Goal: Task Accomplishment & Management: Complete application form

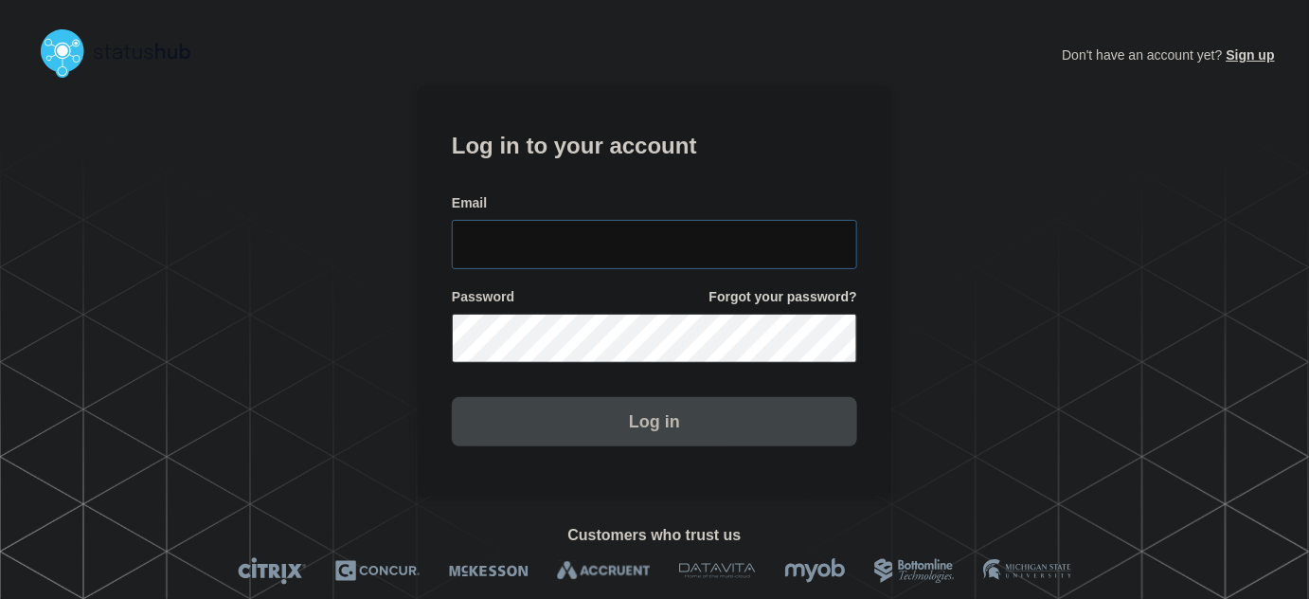
type input "tyler.wolkey@conexon.us"
drag, startPoint x: 665, startPoint y: 238, endPoint x: 627, endPoint y: 171, distance: 76.4
click at [664, 238] on input "tyler.wolkey@conexon.us" at bounding box center [654, 244] width 405 height 49
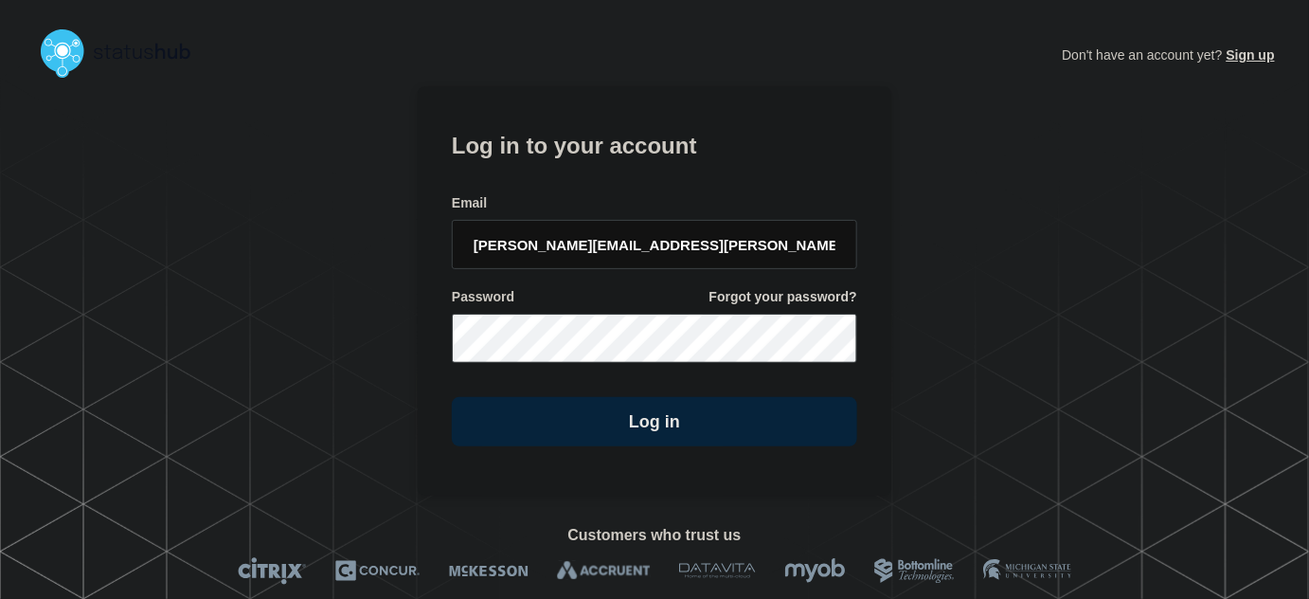
drag, startPoint x: 623, startPoint y: 165, endPoint x: 655, endPoint y: 217, distance: 61.2
click at [623, 166] on form "Log in to your account Email tyler.wolkey@conexon.us Password Forgot your passw…" at bounding box center [654, 286] width 405 height 320
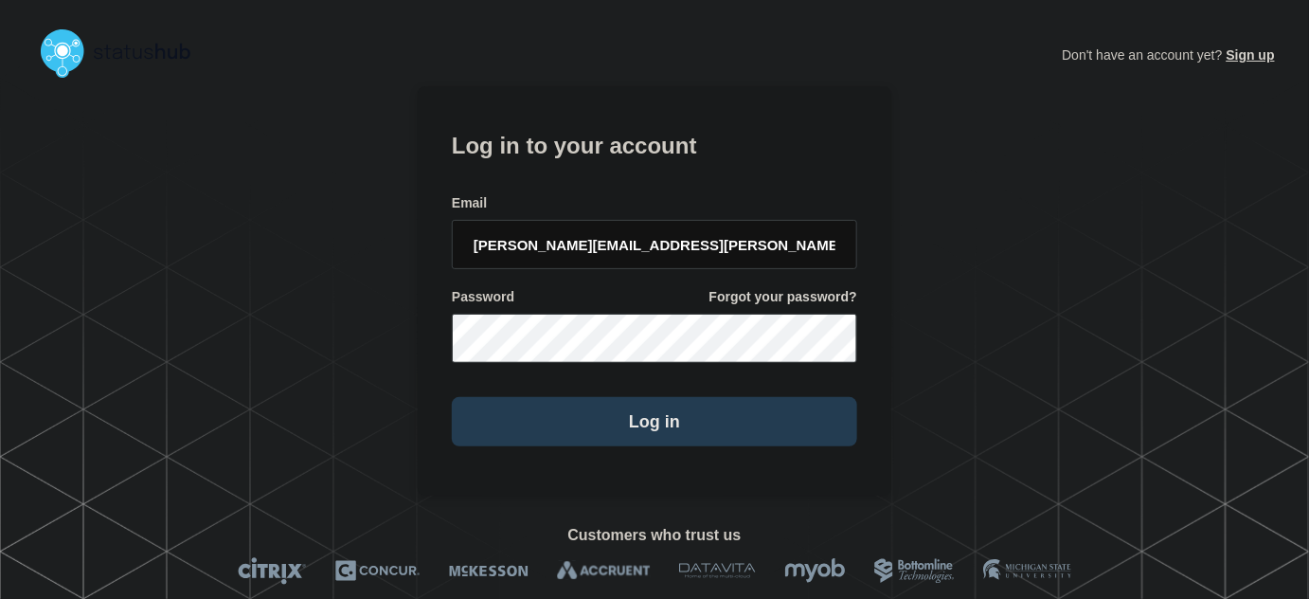
click at [671, 420] on button "Log in" at bounding box center [654, 421] width 405 height 49
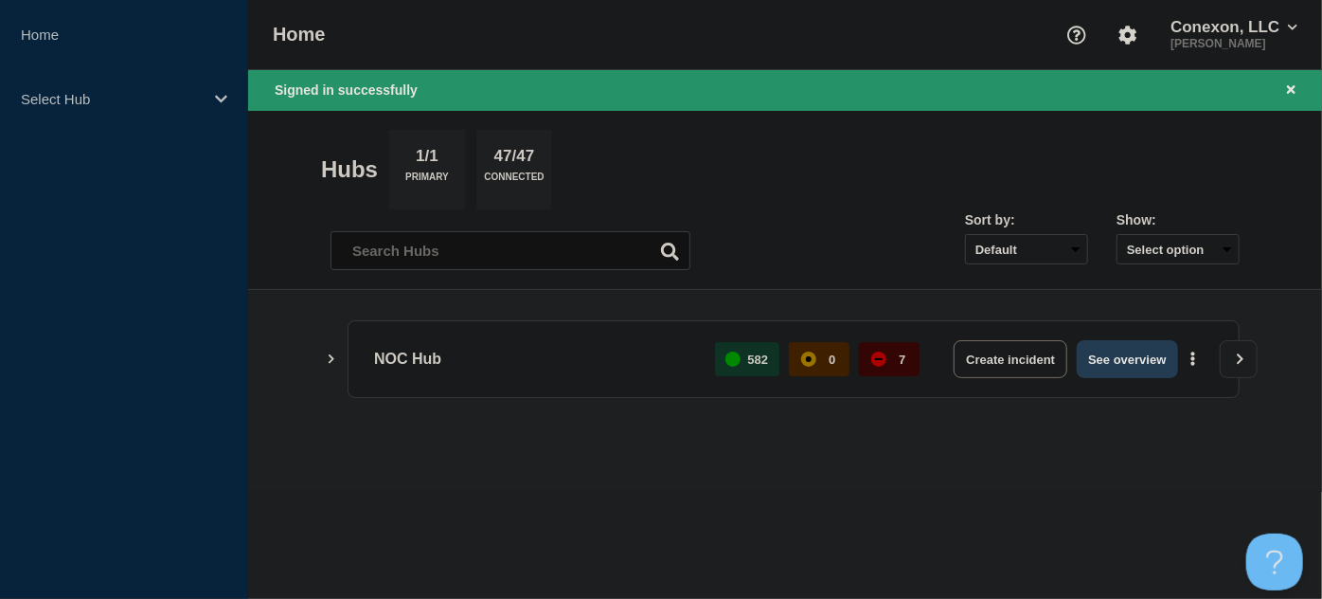
click at [1143, 360] on button "See overview" at bounding box center [1127, 359] width 100 height 38
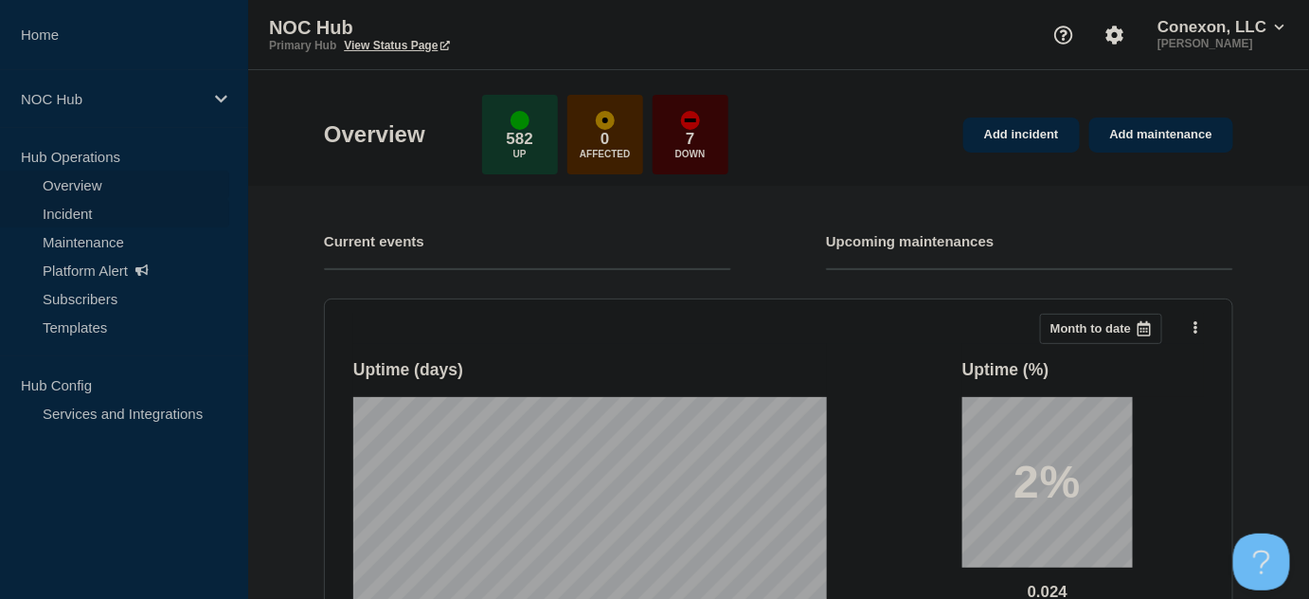
click at [77, 218] on link "Incident" at bounding box center [114, 213] width 229 height 28
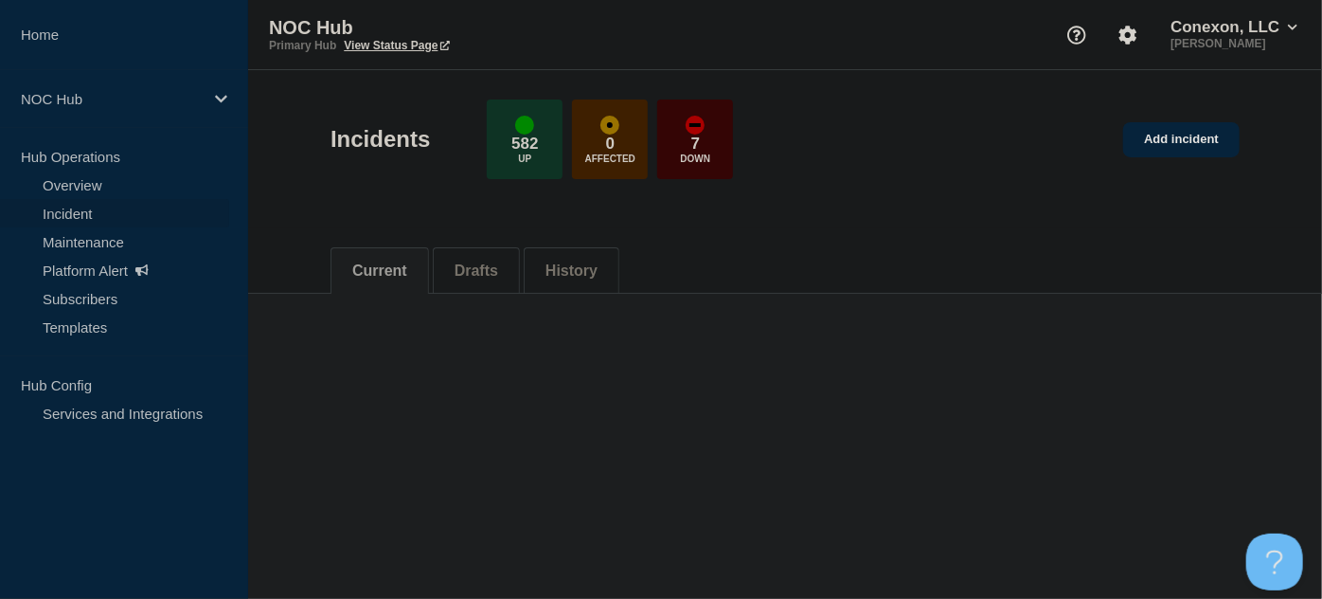
drag, startPoint x: 1164, startPoint y: 143, endPoint x: 1070, endPoint y: 192, distance: 105.9
click at [1164, 143] on link "Add incident" at bounding box center [1181, 139] width 116 height 35
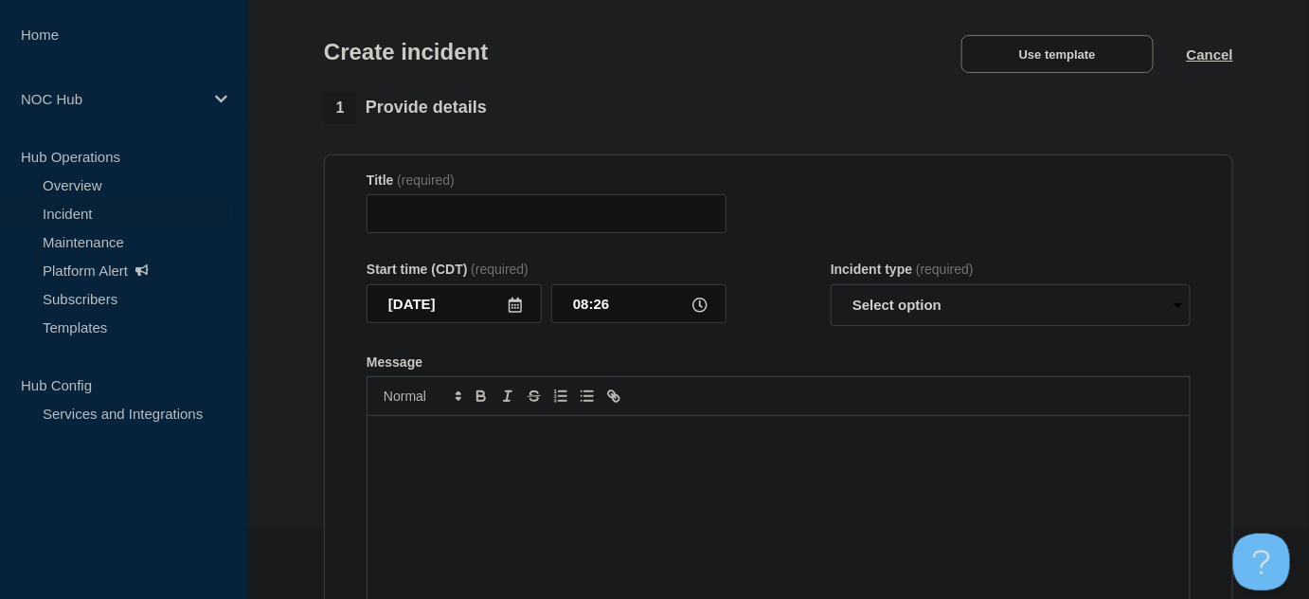
scroll to position [171, 0]
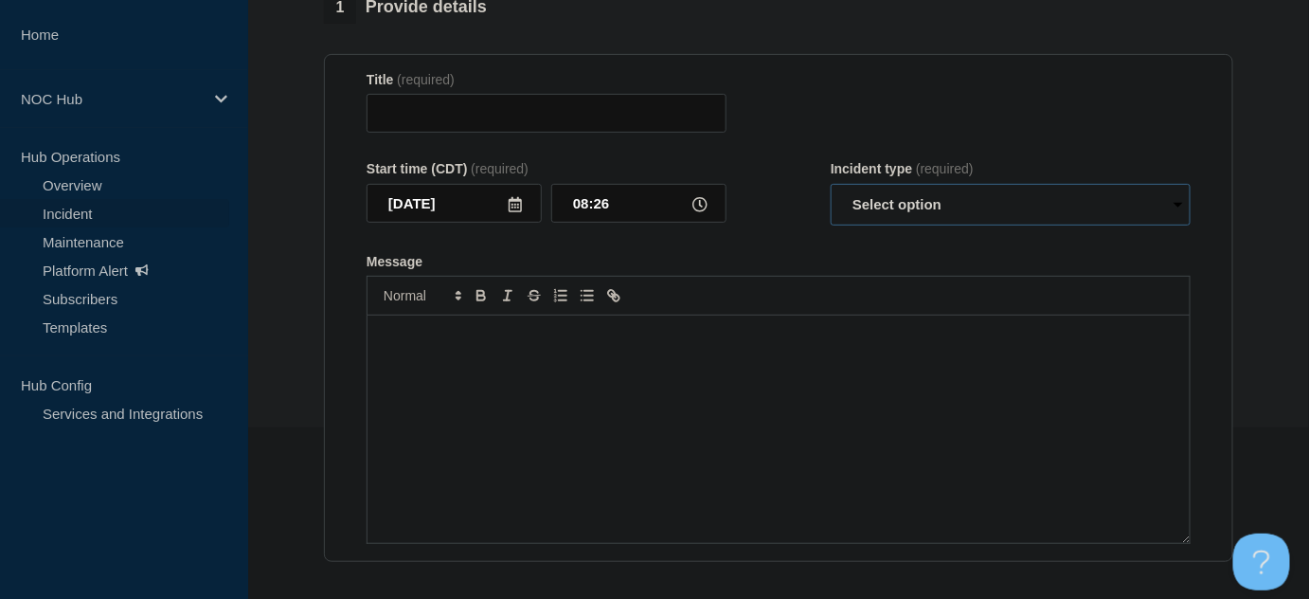
click at [964, 211] on select "Select option Investigating Identified Monitoring" at bounding box center [1011, 205] width 360 height 42
drag, startPoint x: 779, startPoint y: 232, endPoint x: 797, endPoint y: 226, distance: 18.9
click at [780, 232] on form "Title (required) Start time (CDT) (required) [DATE] 08:26 Incident type (requir…" at bounding box center [779, 308] width 824 height 473
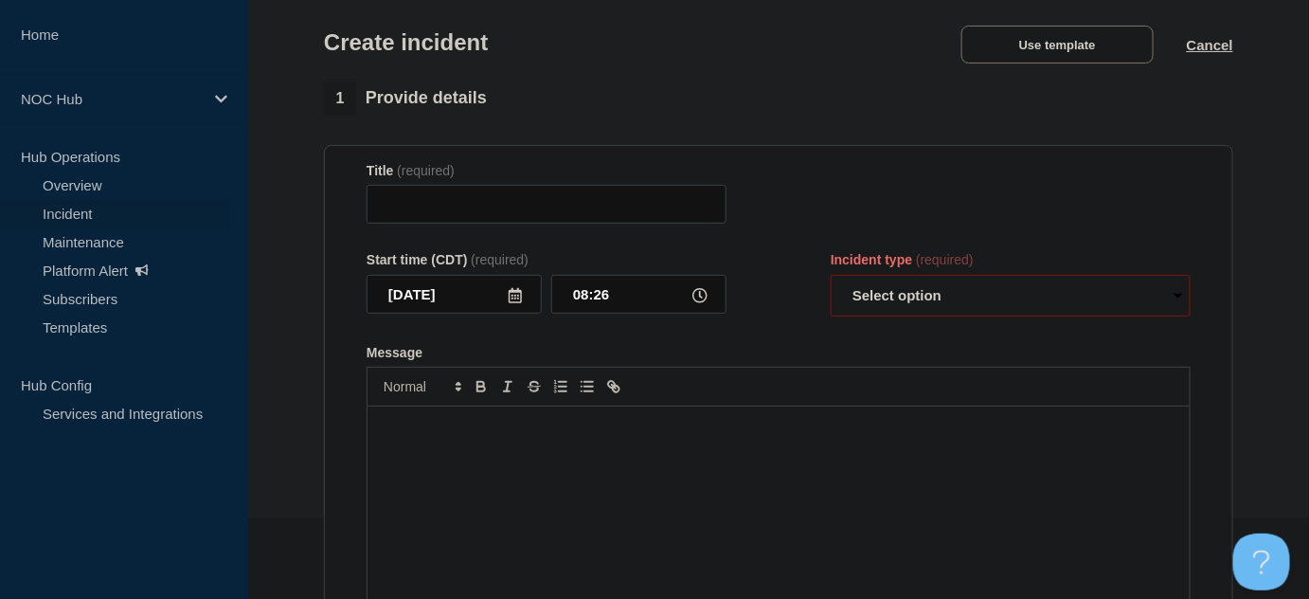
scroll to position [0, 0]
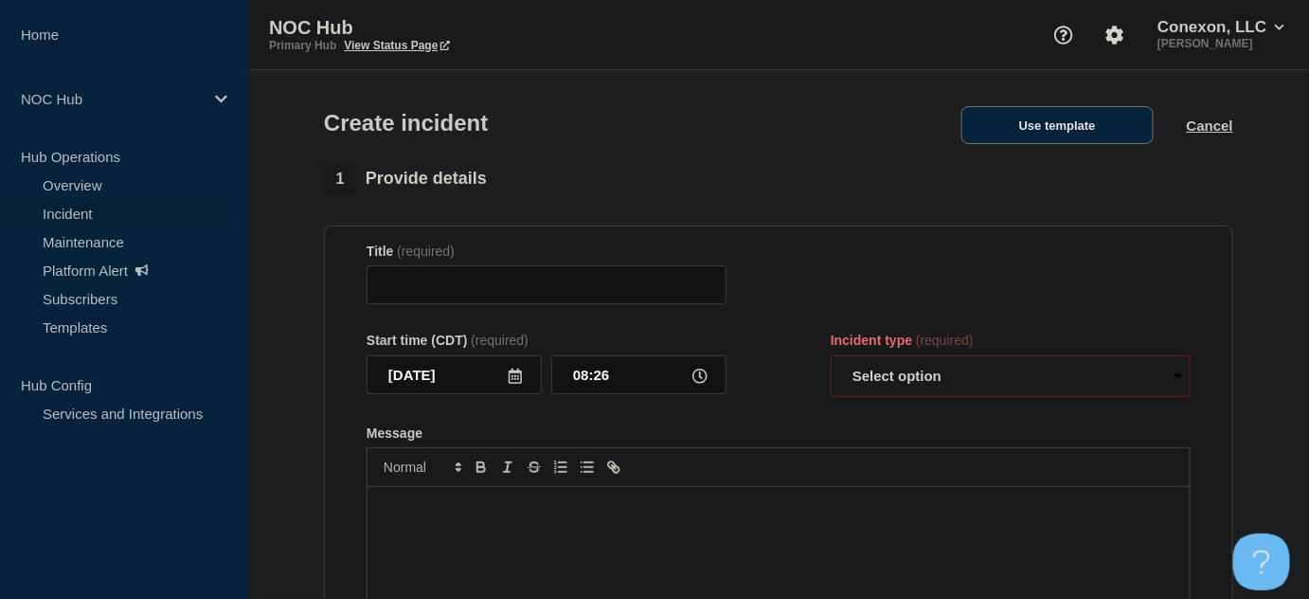
click at [1029, 139] on button "Use template" at bounding box center [1057, 125] width 192 height 38
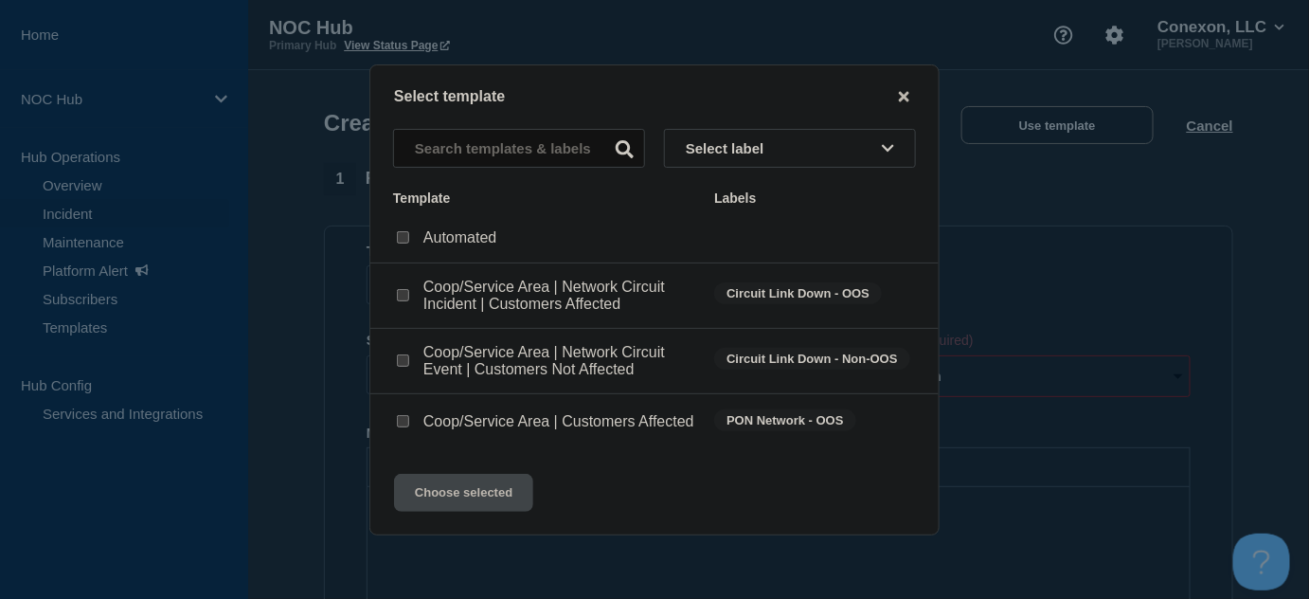
click at [403, 360] on input "Coop/Service Area | Network Circuit Event | Customers Not Affected checkbox" at bounding box center [403, 360] width 12 height 12
checkbox input "true"
click at [402, 416] on div "Coop/Service Area | Customers Affected" at bounding box center [544, 421] width 302 height 19
click at [401, 426] on input "Coop/Service Area | Customers Affected checkbox" at bounding box center [403, 421] width 12 height 12
checkbox input "true"
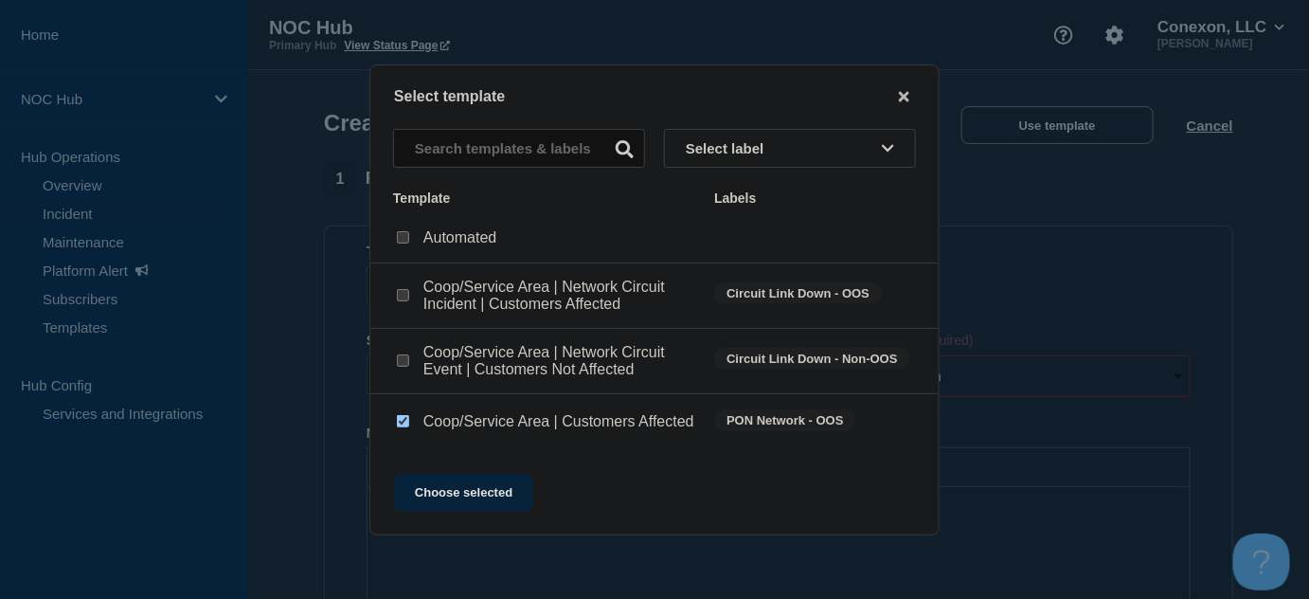
checkbox input "false"
click at [464, 494] on button "Choose selected" at bounding box center [463, 493] width 139 height 38
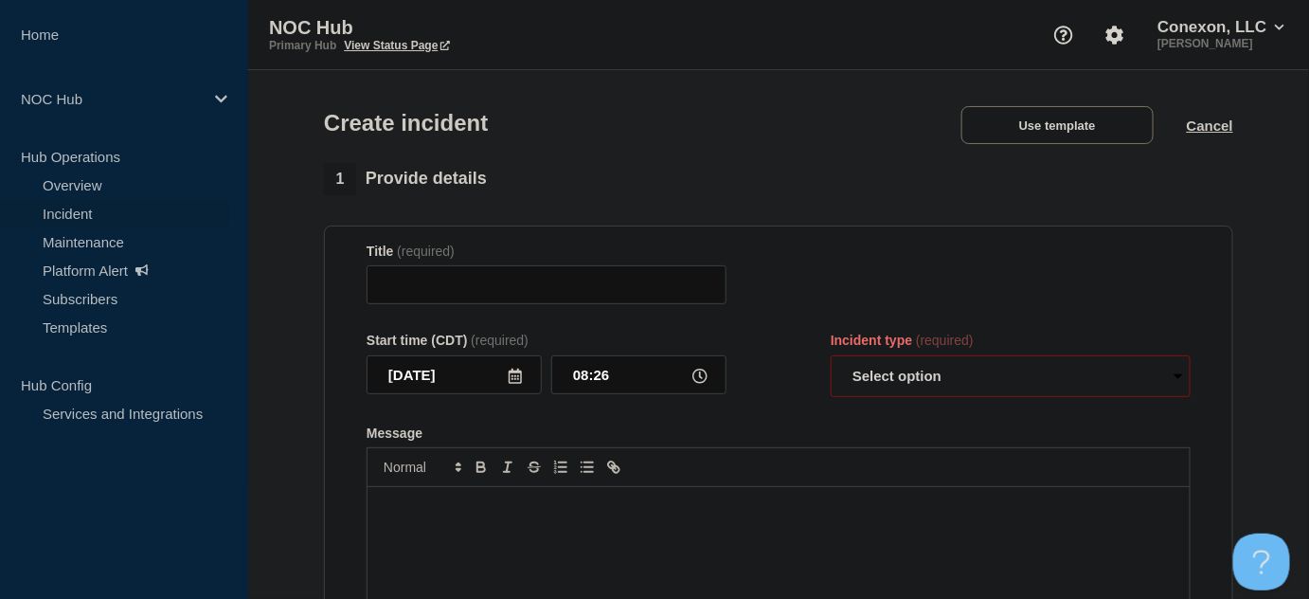
type input "Coop/Service Area | Customers Affected"
select select "investigating"
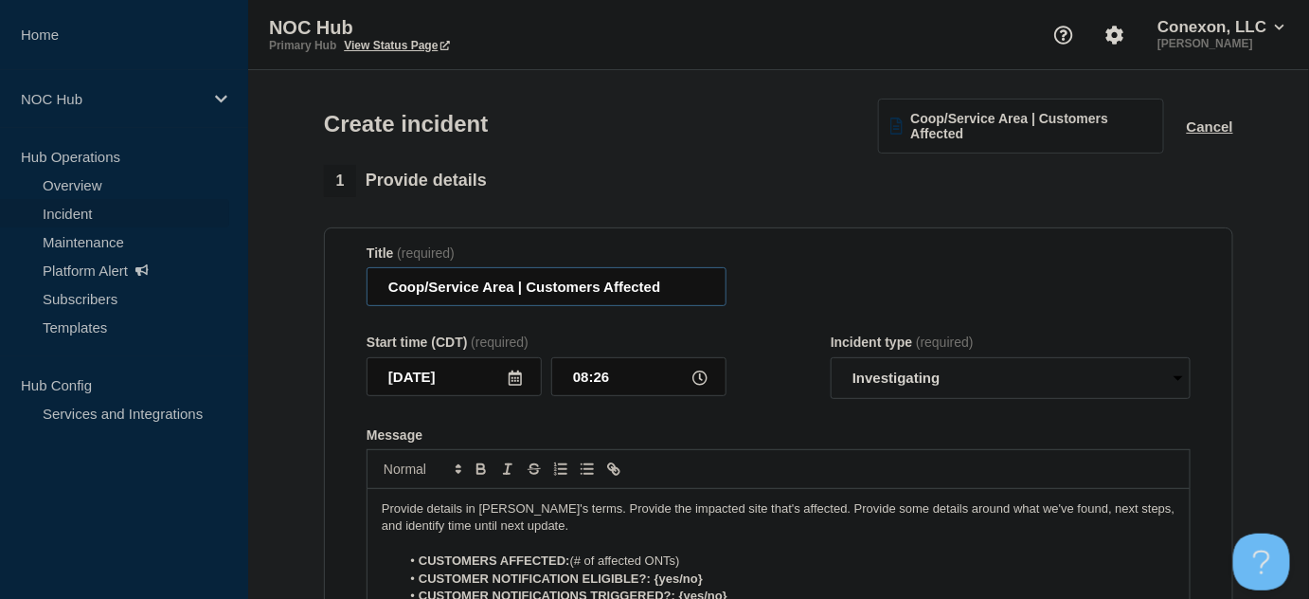
drag, startPoint x: 511, startPoint y: 287, endPoint x: 346, endPoint y: 295, distance: 165.9
click at [346, 295] on section "Title (required) Coop/Service Area | Customers Affected Start time (CDT) (requi…" at bounding box center [778, 481] width 909 height 509
type input "KY034 ([GEOGRAPHIC_DATA]) | Customers Affected"
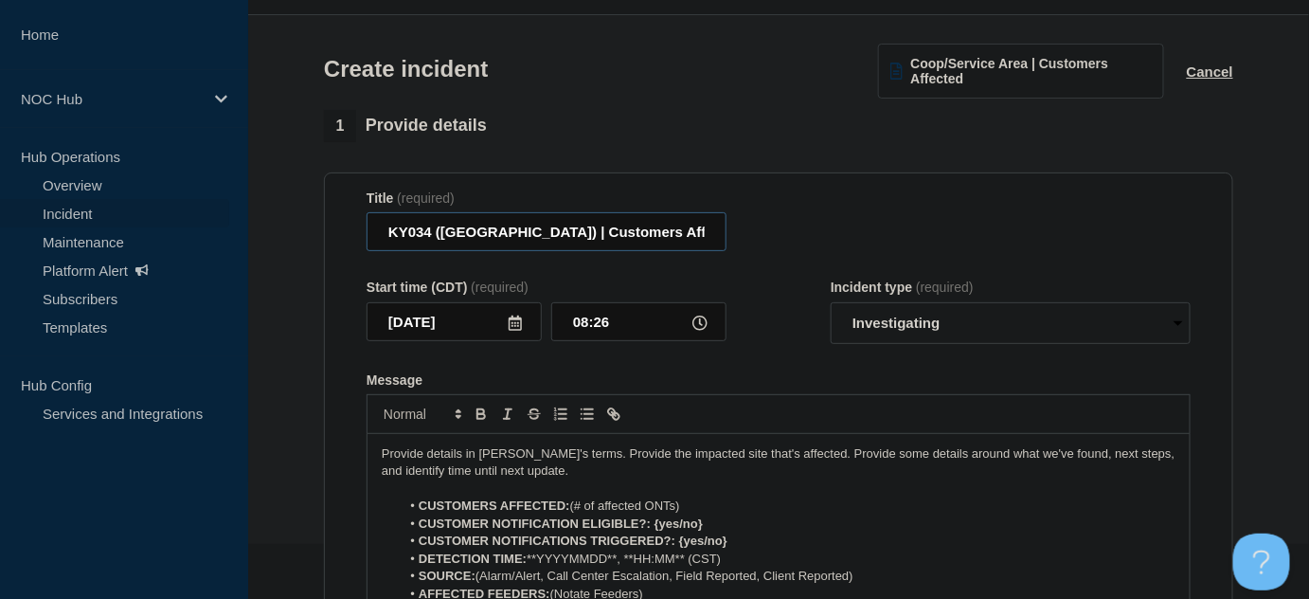
scroll to position [85, 0]
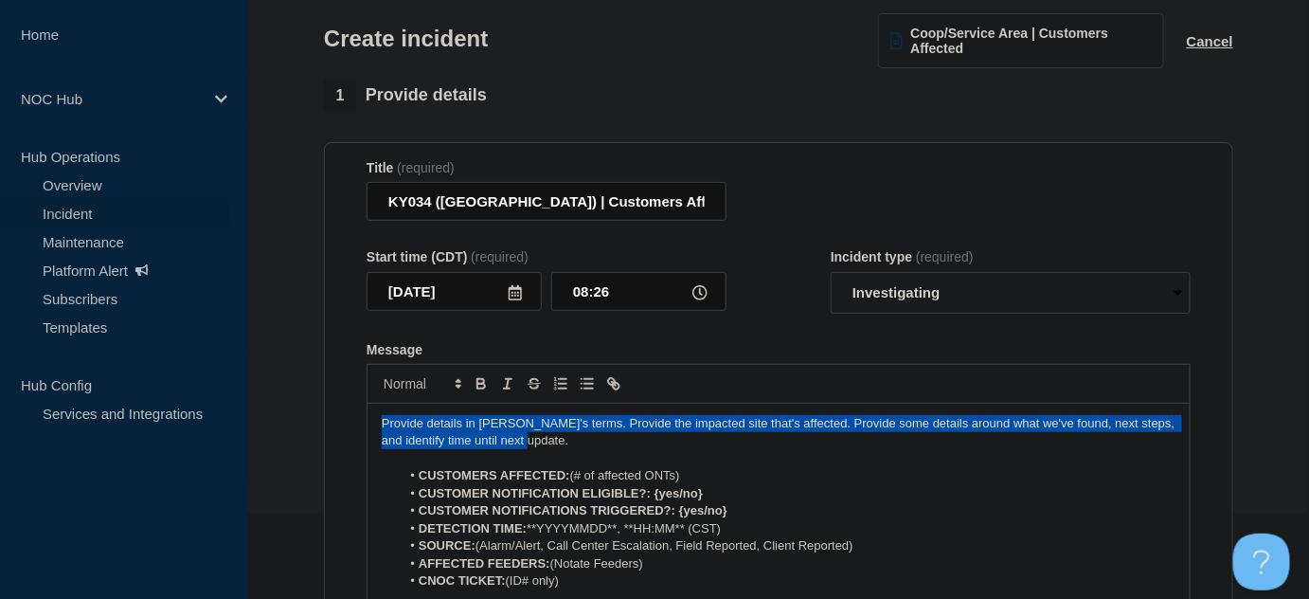
drag, startPoint x: 561, startPoint y: 438, endPoint x: 335, endPoint y: 417, distance: 226.4
click at [335, 417] on section "Title (required) KY034 (Morganfield) | Customers Affected Start time (CDT) (req…" at bounding box center [778, 396] width 909 height 509
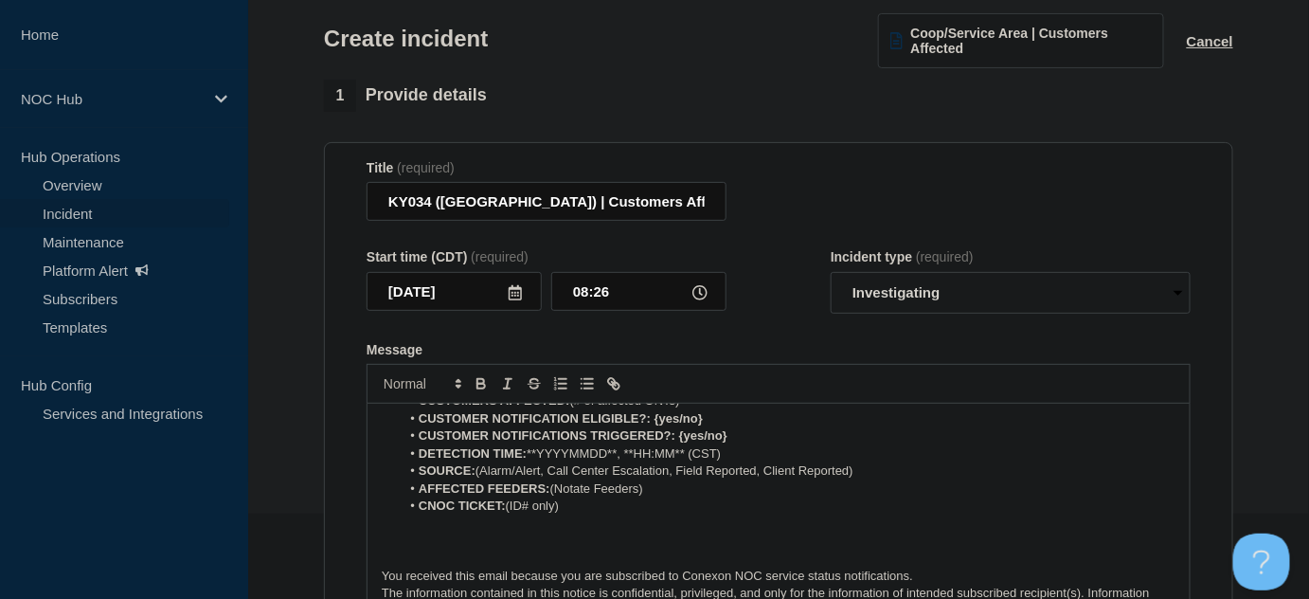
scroll to position [0, 0]
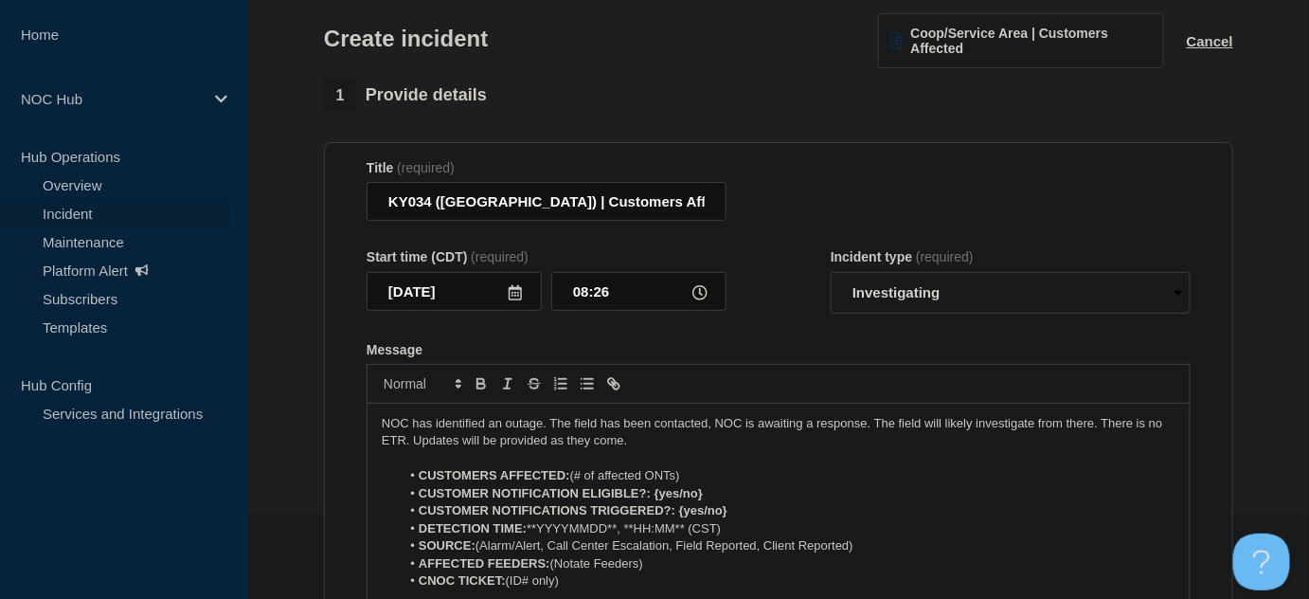
drag, startPoint x: 578, startPoint y: 475, endPoint x: 697, endPoint y: 476, distance: 119.3
click at [697, 476] on li "CUSTOMERS AFFECTED: (# of affected ONTs)" at bounding box center [789, 475] width 776 height 17
drag, startPoint x: 581, startPoint y: 474, endPoint x: 719, endPoint y: 469, distance: 137.4
click at [719, 469] on li "CUSTOMERS AFFECTED: (# of affected ONTs)" at bounding box center [789, 475] width 776 height 17
drag, startPoint x: 675, startPoint y: 492, endPoint x: 722, endPoint y: 480, distance: 48.0
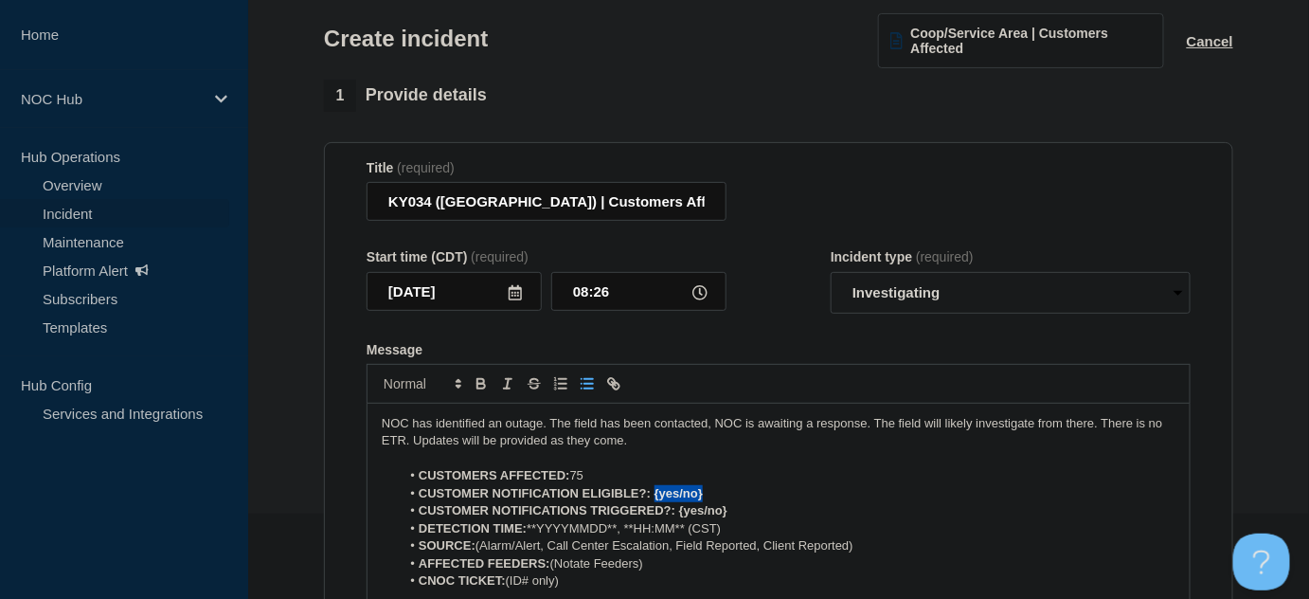
click at [724, 490] on li "CUSTOMER NOTIFICATION ELIGIBLE?: {yes/no}" at bounding box center [789, 493] width 776 height 17
drag, startPoint x: 676, startPoint y: 512, endPoint x: 797, endPoint y: 512, distance: 121.2
click at [797, 512] on li "CUSTOMER NOTIFICATIONS TRIGGERED?: {yes/no}" at bounding box center [789, 510] width 776 height 17
click at [679, 504] on li "CUSTOMER NOTIFICATIONS TRIGGERED?:Yes" at bounding box center [789, 510] width 776 height 17
drag, startPoint x: 676, startPoint y: 508, endPoint x: 684, endPoint y: 492, distance: 17.8
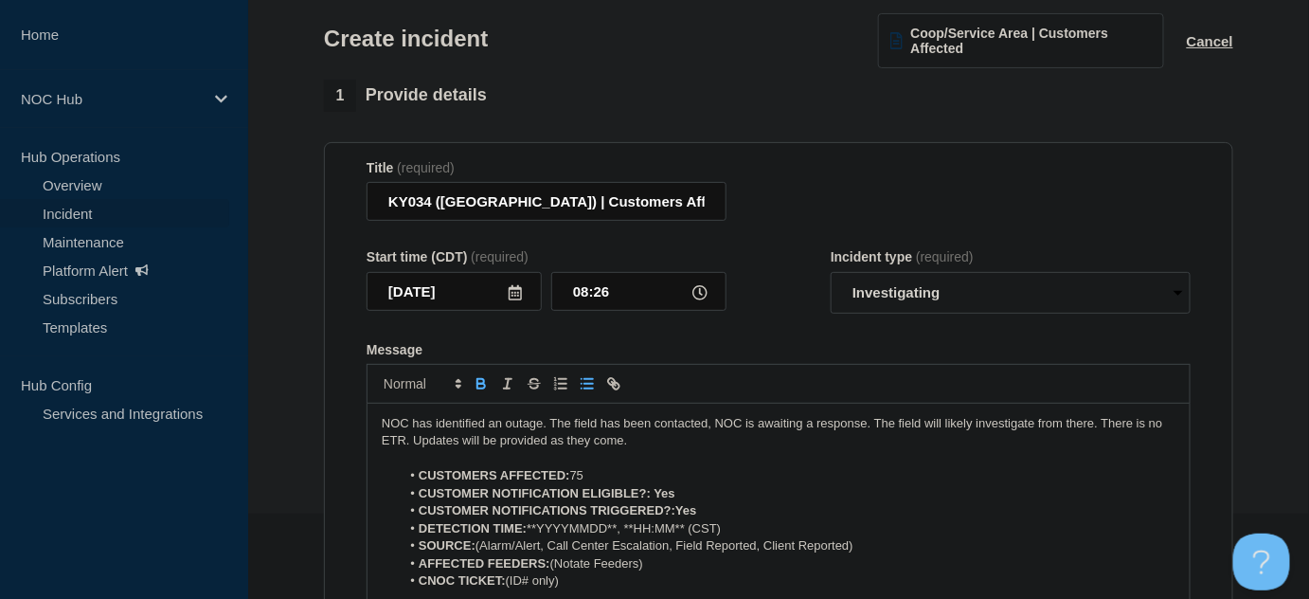
click at [676, 507] on strong "CUSTOMER NOTIFICATIONS TRIGGERED?:Yes" at bounding box center [557, 510] width 277 height 14
drag, startPoint x: 618, startPoint y: 527, endPoint x: 533, endPoint y: 526, distance: 85.3
click at [533, 526] on li "DETECTION TIME: **YYYYMMDD**, **HH:MM** (CST)" at bounding box center [789, 528] width 776 height 17
drag, startPoint x: 673, startPoint y: 525, endPoint x: 572, endPoint y: 524, distance: 101.3
click at [572, 524] on li "DETECTION TIME: [DATE] , **HH:MM** (CST)" at bounding box center [789, 528] width 776 height 17
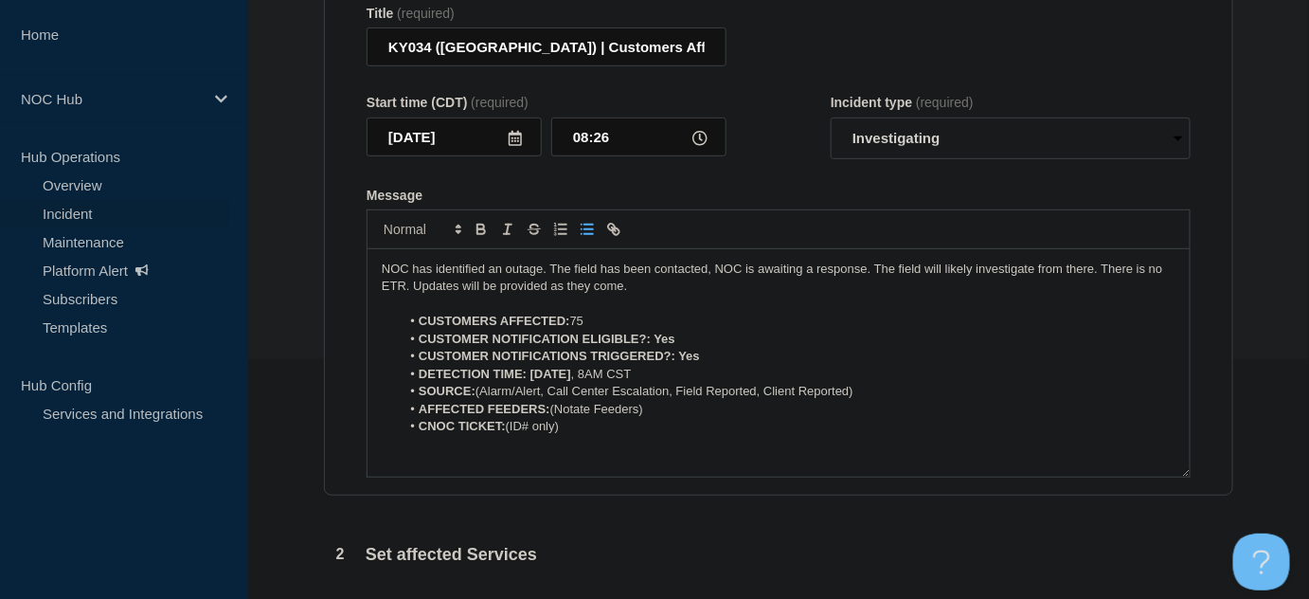
scroll to position [258, 0]
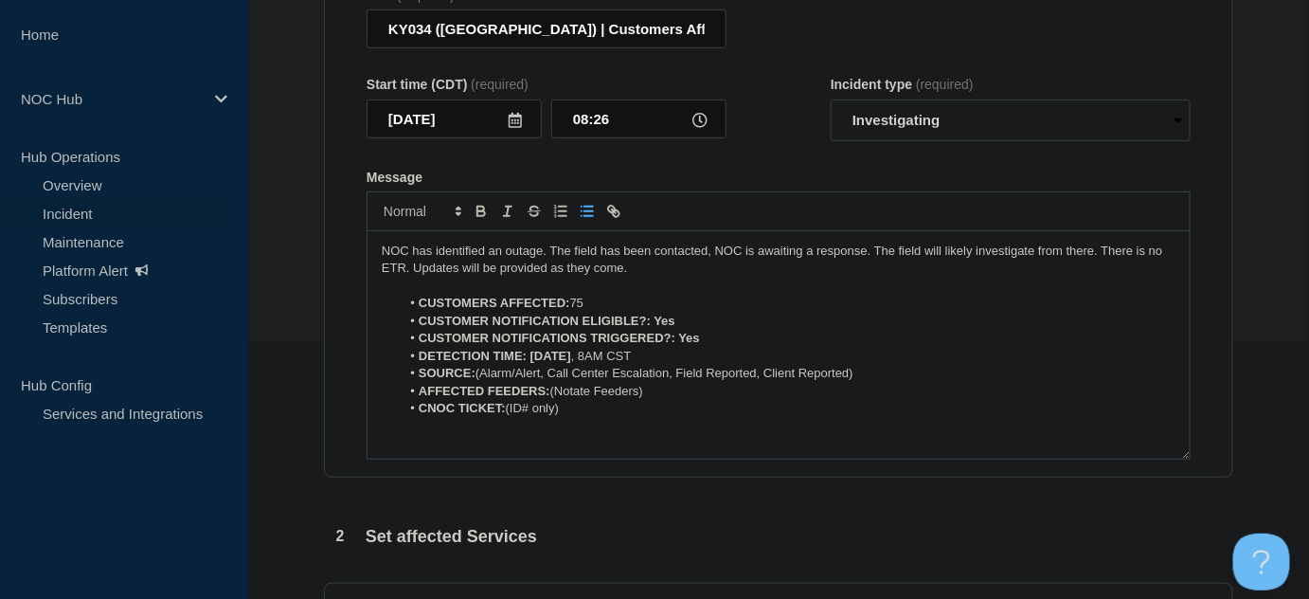
click at [578, 349] on li "DETECTION TIME: [DATE] 8AM CST" at bounding box center [789, 356] width 776 height 17
drag, startPoint x: 862, startPoint y: 374, endPoint x: 483, endPoint y: 375, distance: 378.8
click at [483, 375] on li "SOURCE: (Alarm/Alert, Call Center Escalation, Field Reported, Client Reported)" at bounding box center [789, 373] width 776 height 17
drag, startPoint x: 555, startPoint y: 392, endPoint x: 671, endPoint y: 378, distance: 117.3
click at [671, 390] on li "AFFECTED FEEDERS: (Notate Feeders)" at bounding box center [789, 391] width 776 height 17
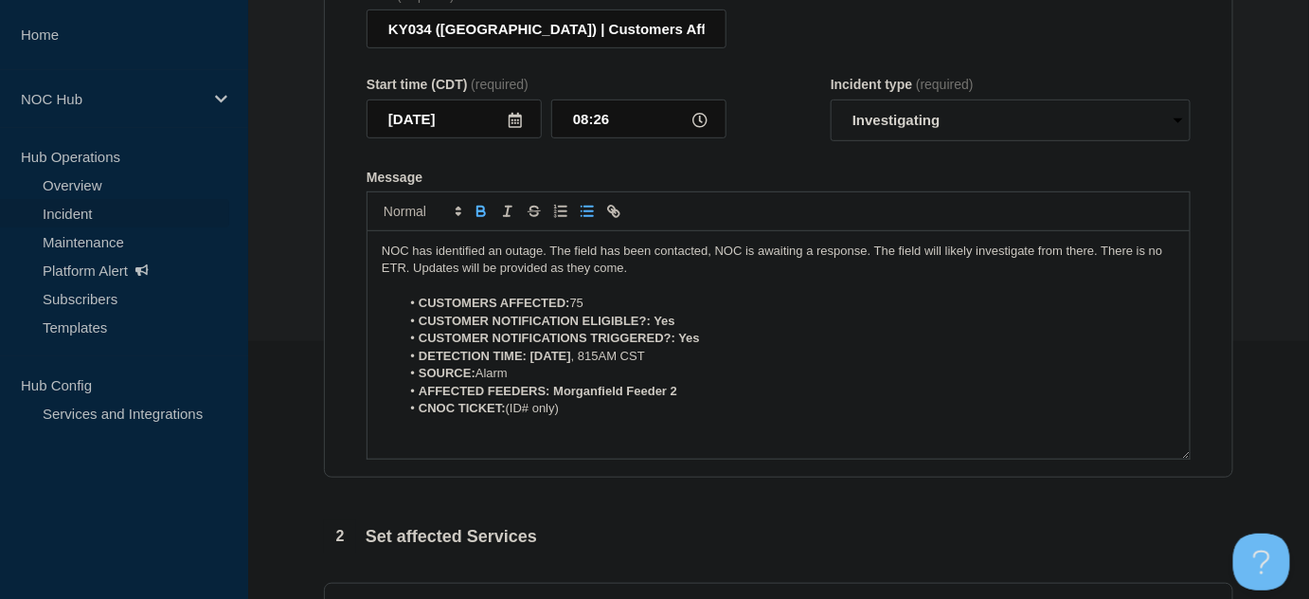
drag, startPoint x: 508, startPoint y: 409, endPoint x: 621, endPoint y: 417, distance: 113.9
click at [621, 417] on li "CNOC TICKET: (ID# only)" at bounding box center [789, 408] width 776 height 17
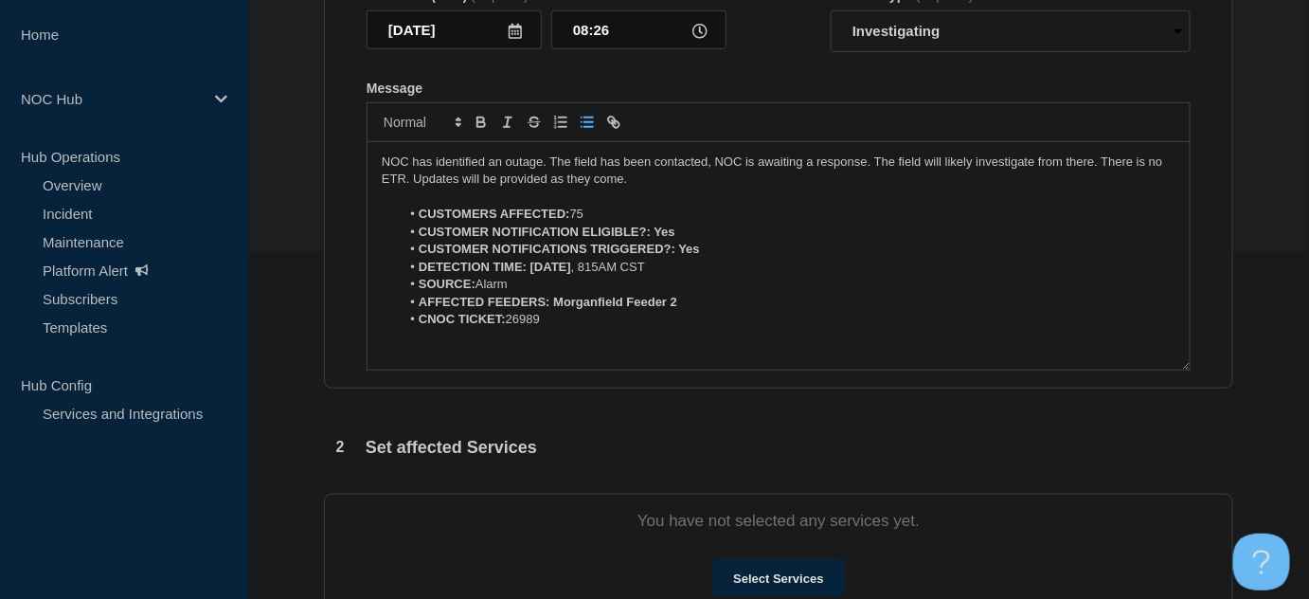
scroll to position [344, 0]
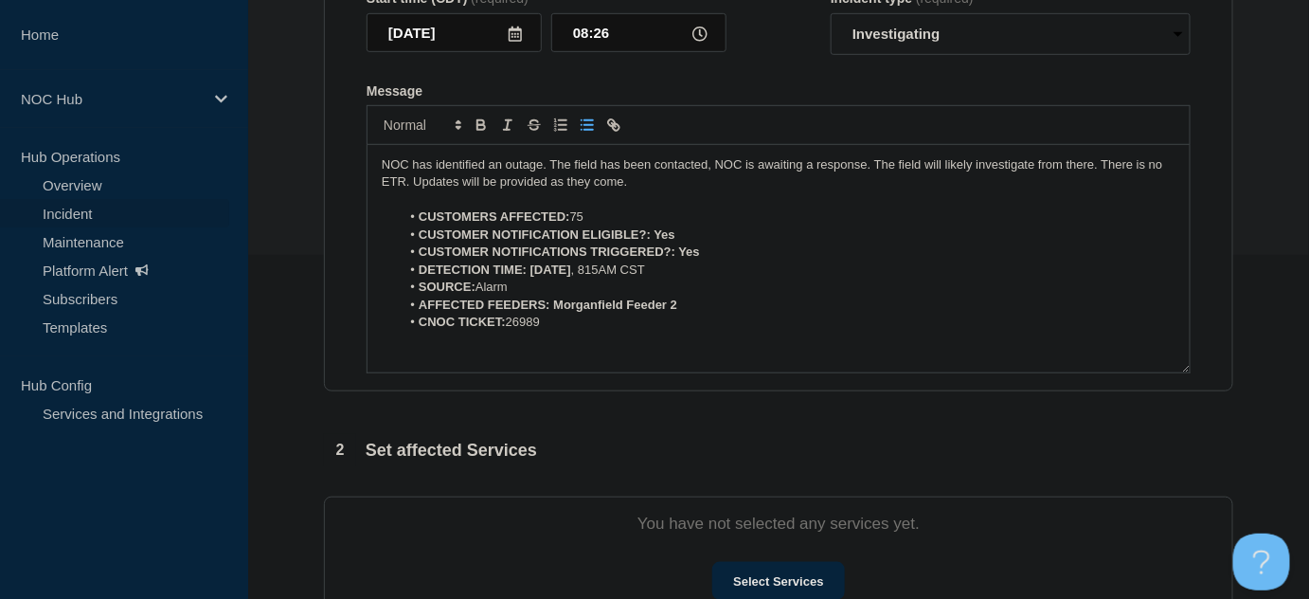
drag, startPoint x: 572, startPoint y: 330, endPoint x: 366, endPoint y: 165, distance: 264.2
click at [367, 165] on div "NOC has identified an outage. The field has been contacted, NOC is awaiting a r…" at bounding box center [779, 259] width 824 height 228
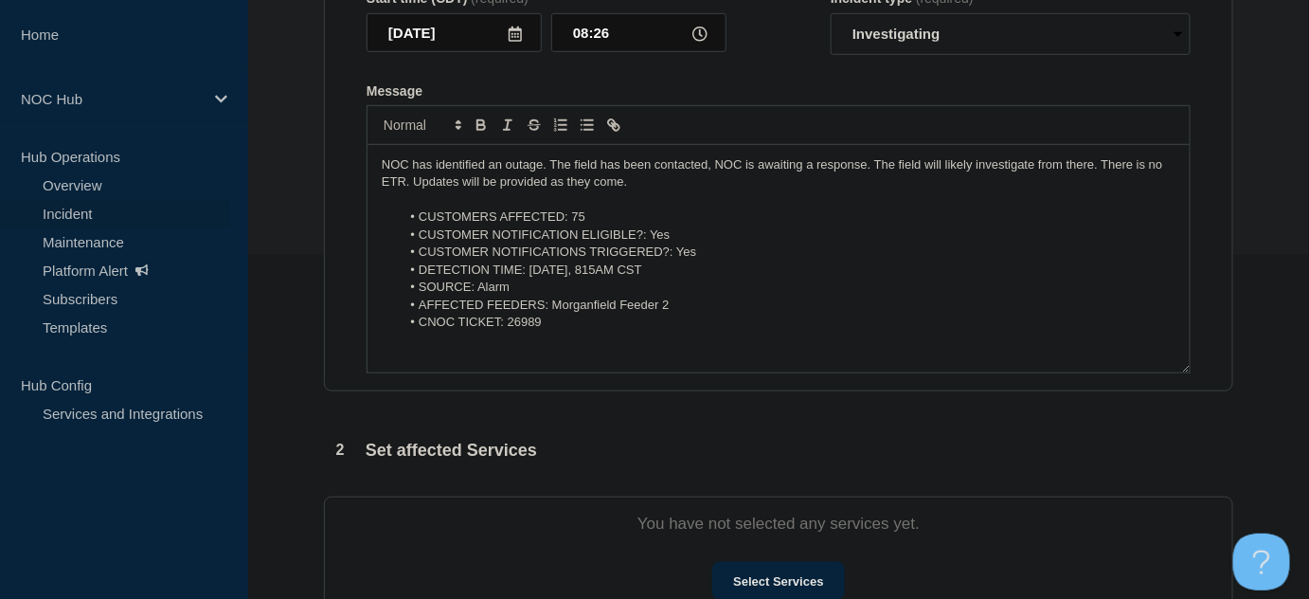
click at [698, 439] on div "2 Set affected Services" at bounding box center [778, 450] width 909 height 32
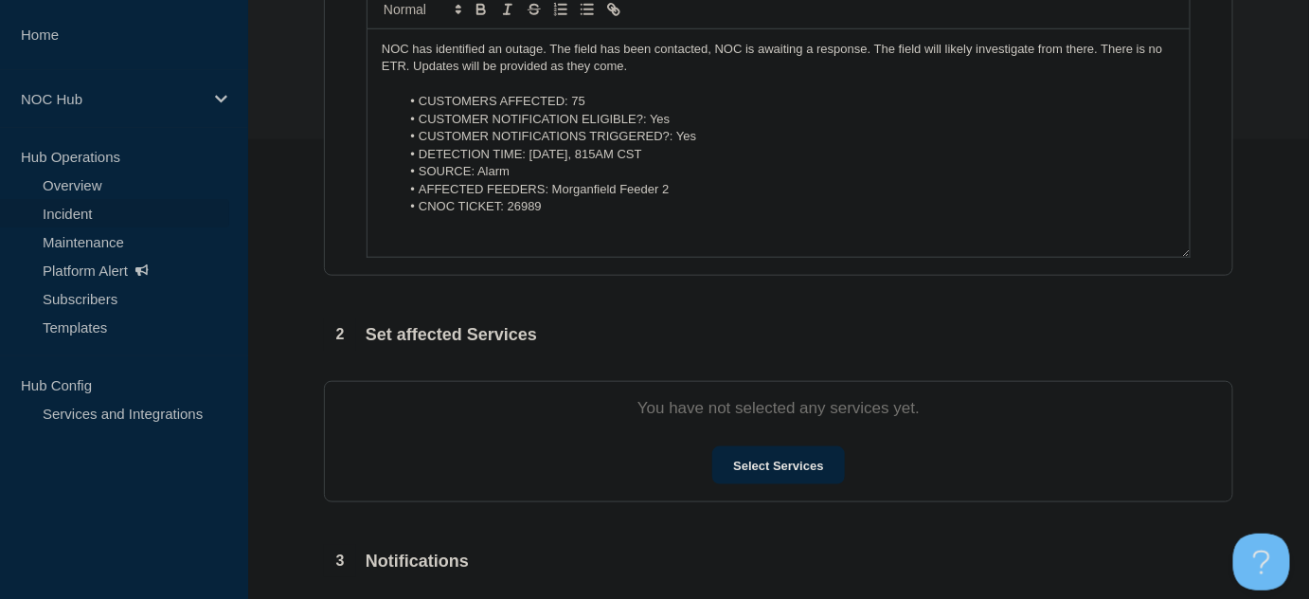
scroll to position [602, 0]
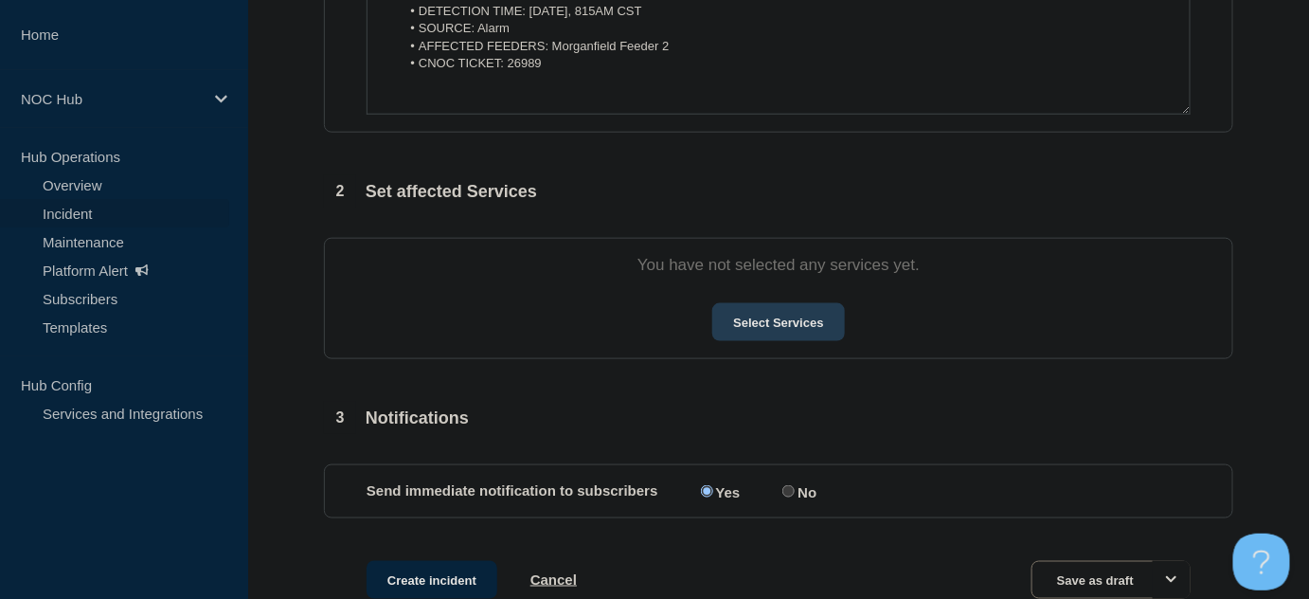
click at [775, 320] on button "Select Services" at bounding box center [778, 322] width 132 height 38
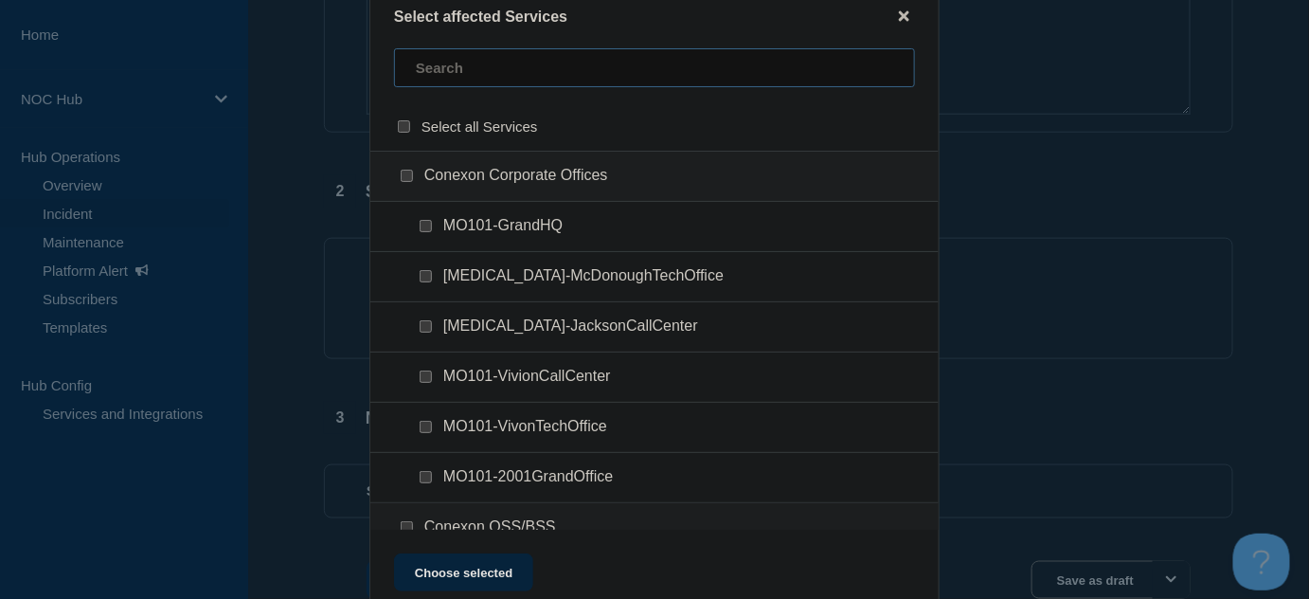
click at [460, 74] on input "text" at bounding box center [654, 67] width 521 height 39
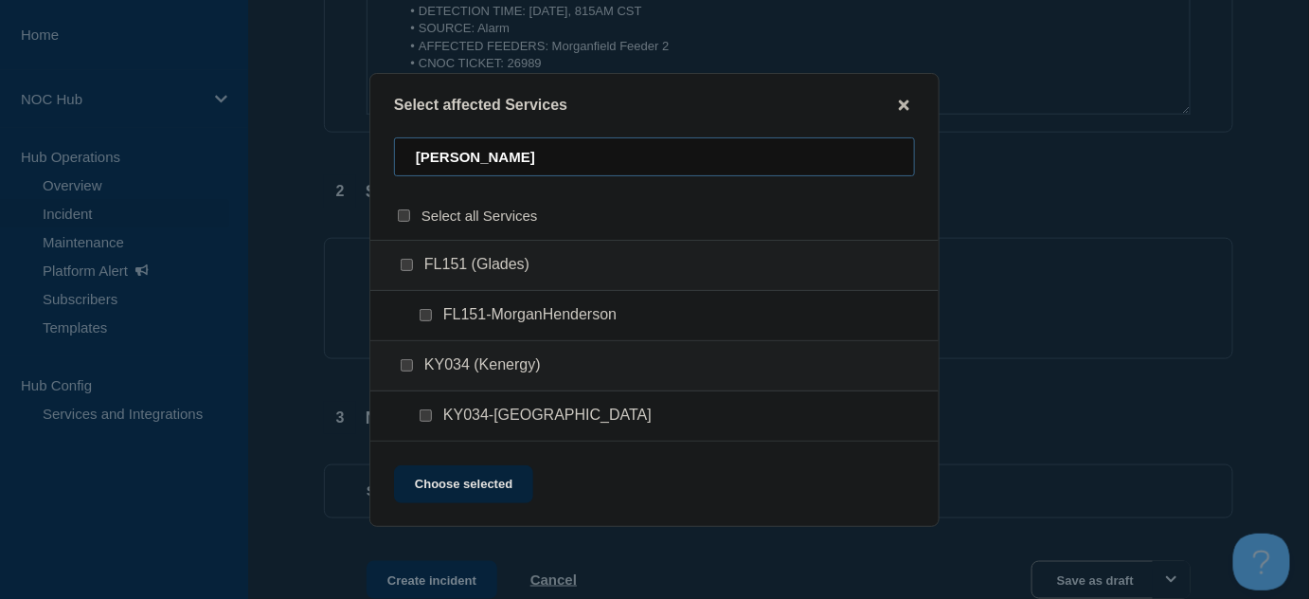
type input "[PERSON_NAME]"
click at [423, 418] on input "KY034-MORGANFIELD checkbox" at bounding box center [426, 415] width 12 height 12
checkbox input "true"
click at [486, 486] on button "Choose selected" at bounding box center [463, 484] width 139 height 38
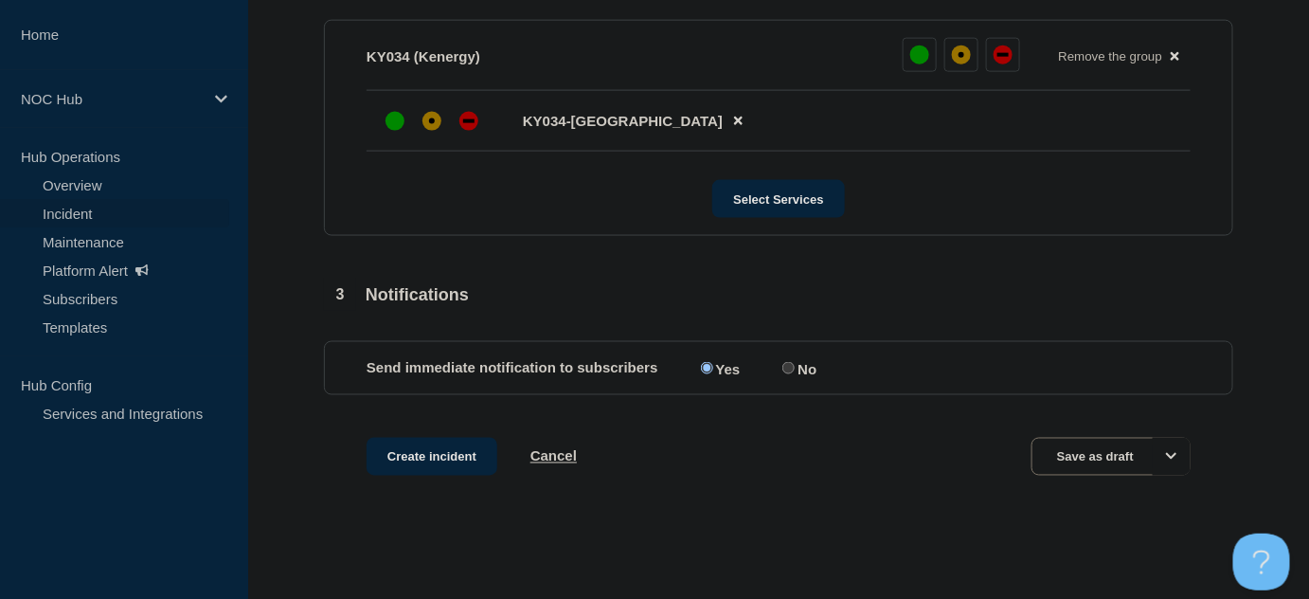
scroll to position [828, 0]
click at [479, 128] on div at bounding box center [469, 121] width 34 height 34
click at [446, 465] on button "Create incident" at bounding box center [432, 457] width 131 height 38
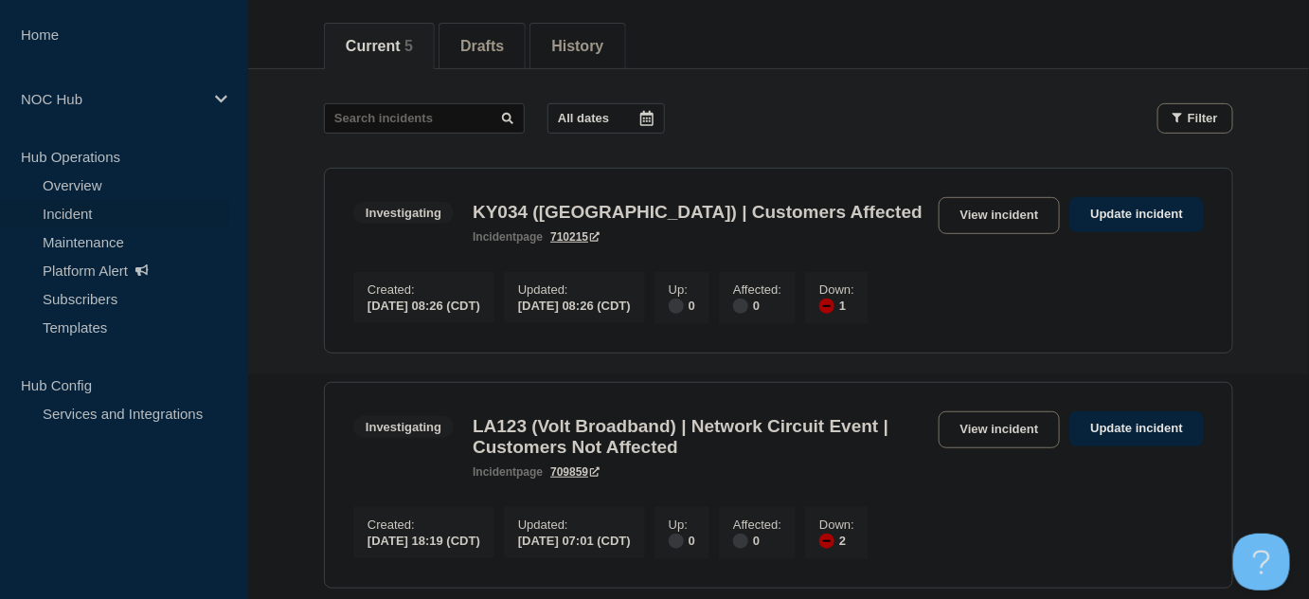
scroll to position [85, 0]
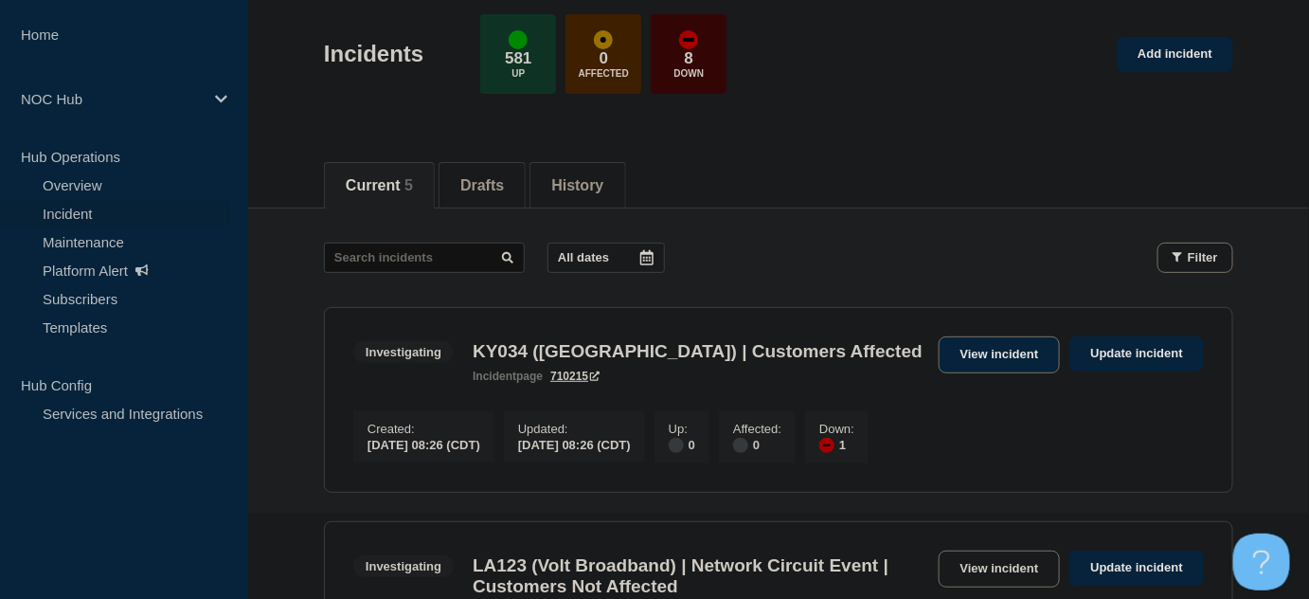
click at [972, 354] on link "View incident" at bounding box center [1000, 354] width 122 height 37
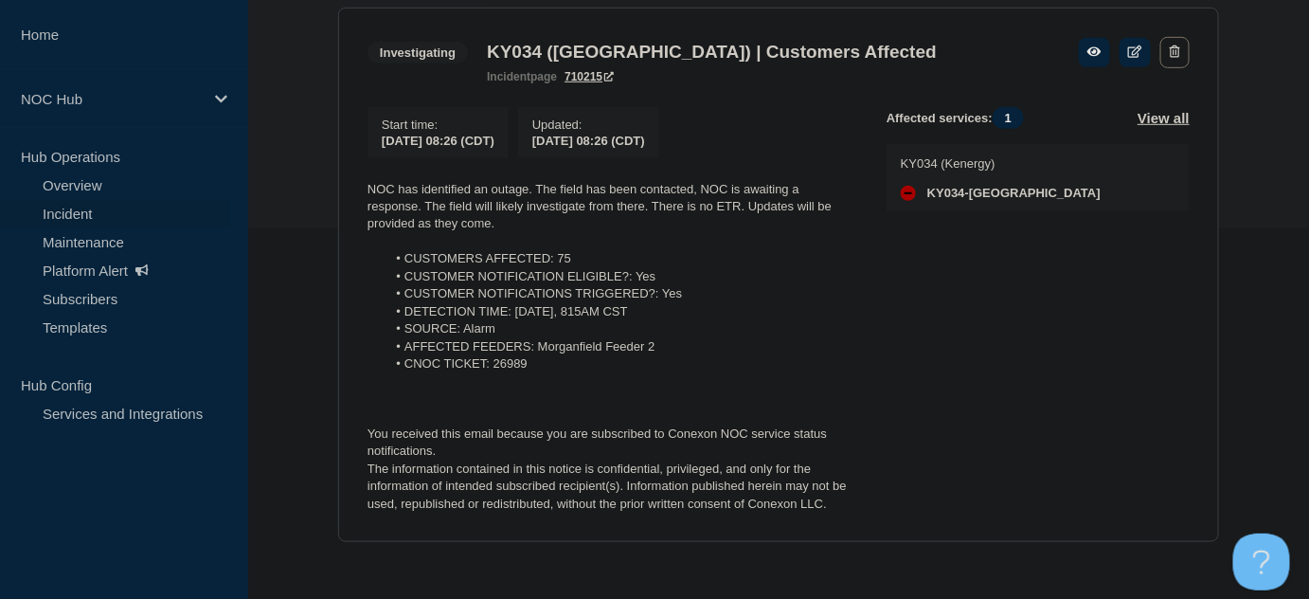
scroll to position [378, 0]
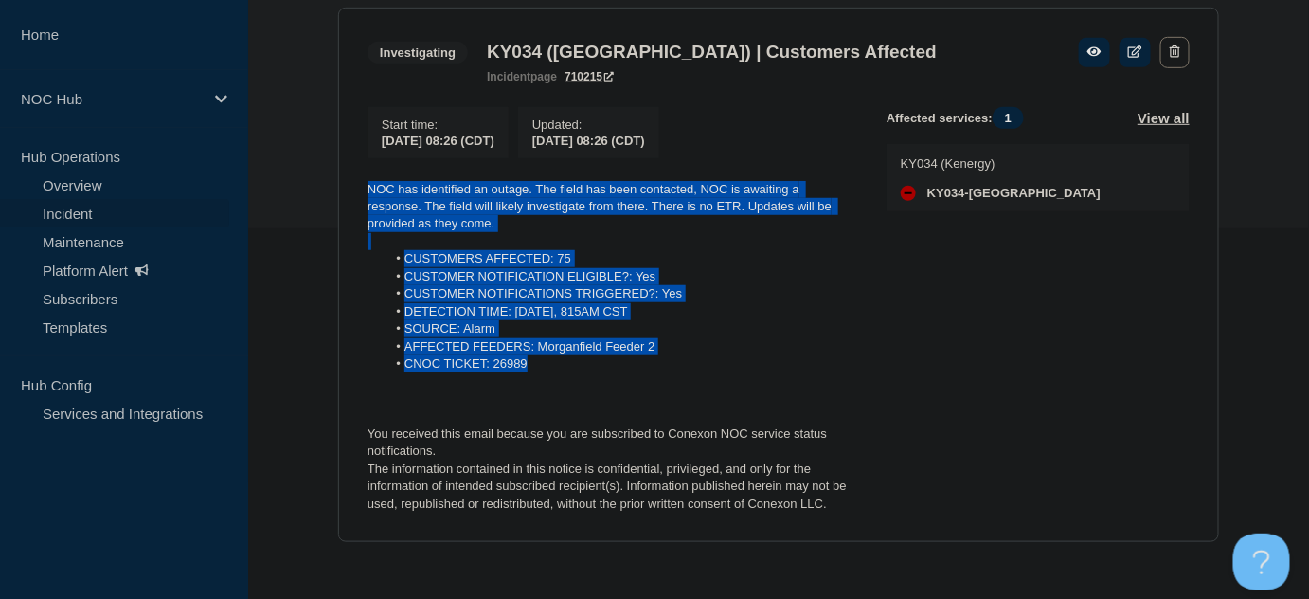
drag, startPoint x: 542, startPoint y: 362, endPoint x: 356, endPoint y: 181, distance: 259.2
click at [356, 181] on section "Investigating KY034 (Morganfield) | Customers Affected incident page 710215 Sta…" at bounding box center [778, 275] width 881 height 535
copy div "NOC has identified an outage. The field has been contacted, NOC is awaiting a r…"
